Goal: Information Seeking & Learning: Learn about a topic

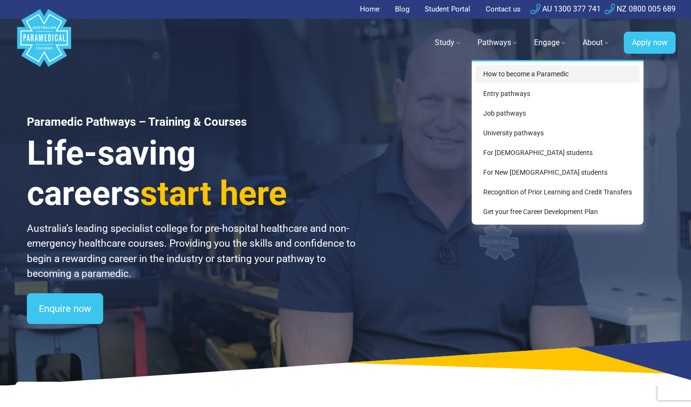
click at [510, 78] on link "How to become a Paramedic" at bounding box center [557, 74] width 164 height 18
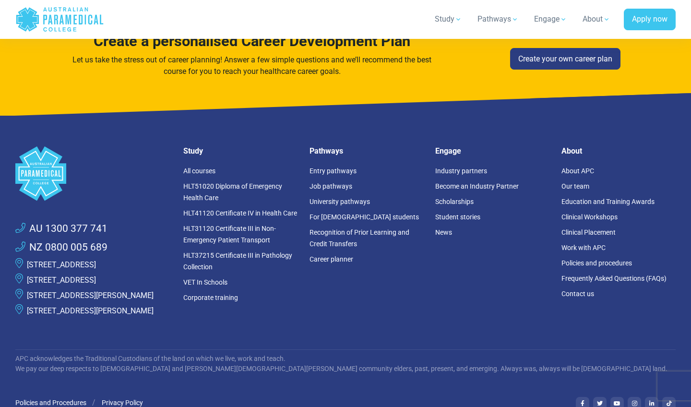
scroll to position [3167, 0]
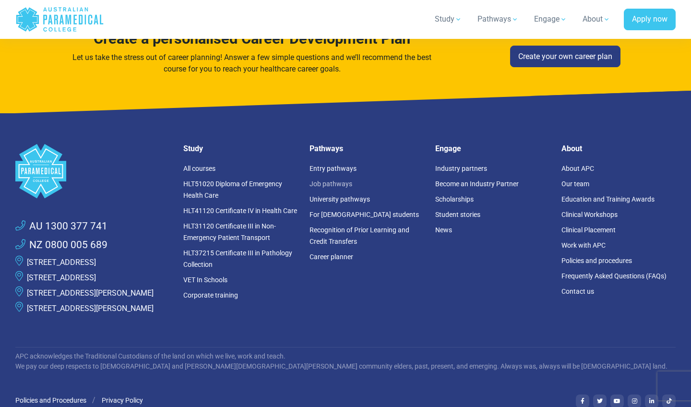
click at [332, 180] on link "Job pathways" at bounding box center [330, 184] width 43 height 8
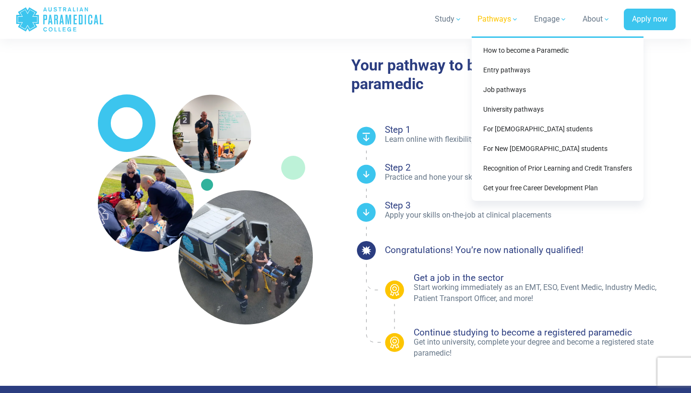
click at [492, 20] on link "Pathways" at bounding box center [497, 19] width 53 height 27
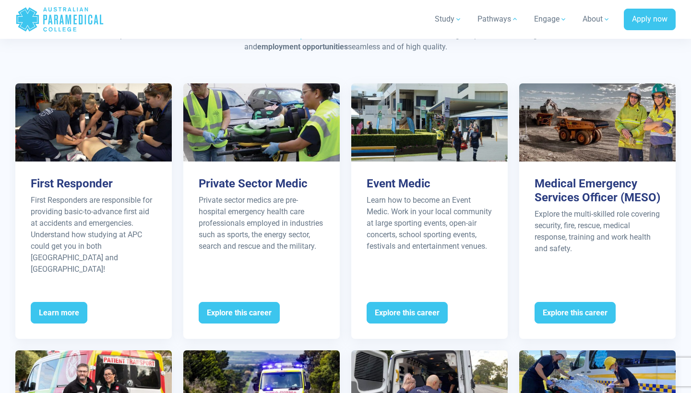
scroll to position [959, 0]
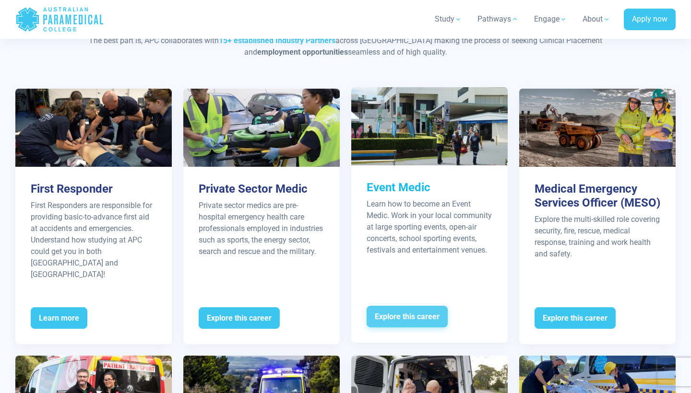
click at [424, 306] on span "Explore this career" at bounding box center [406, 317] width 81 height 22
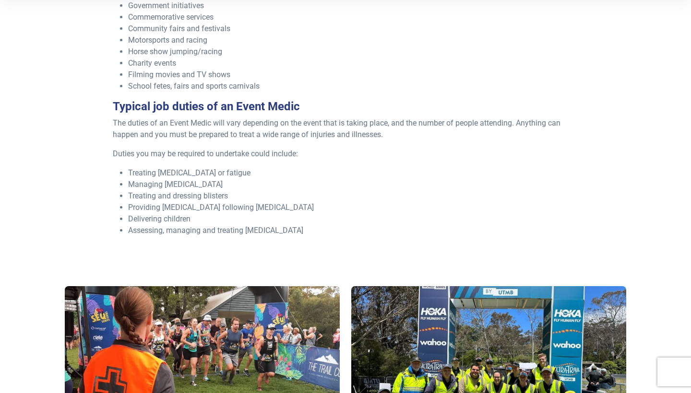
scroll to position [211, 0]
